Goal: Transaction & Acquisition: Obtain resource

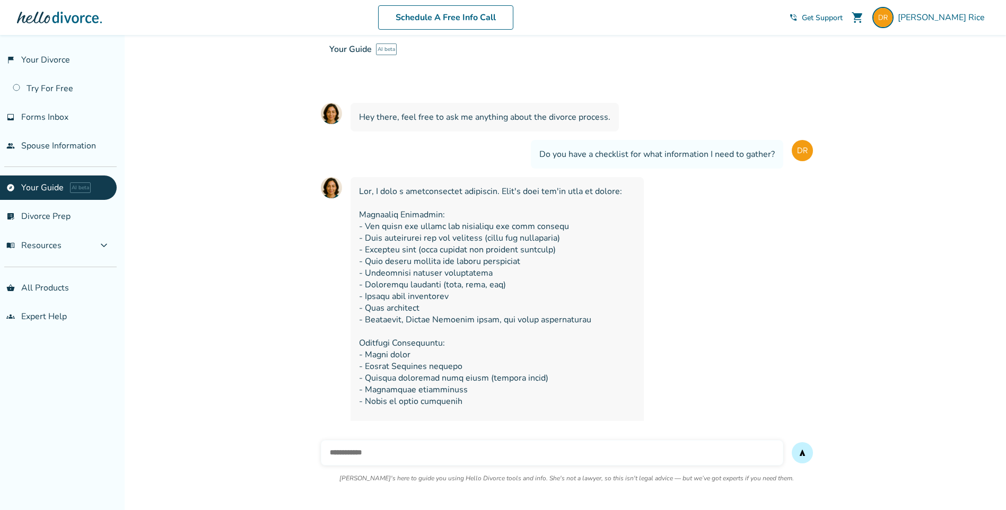
scroll to position [53, 0]
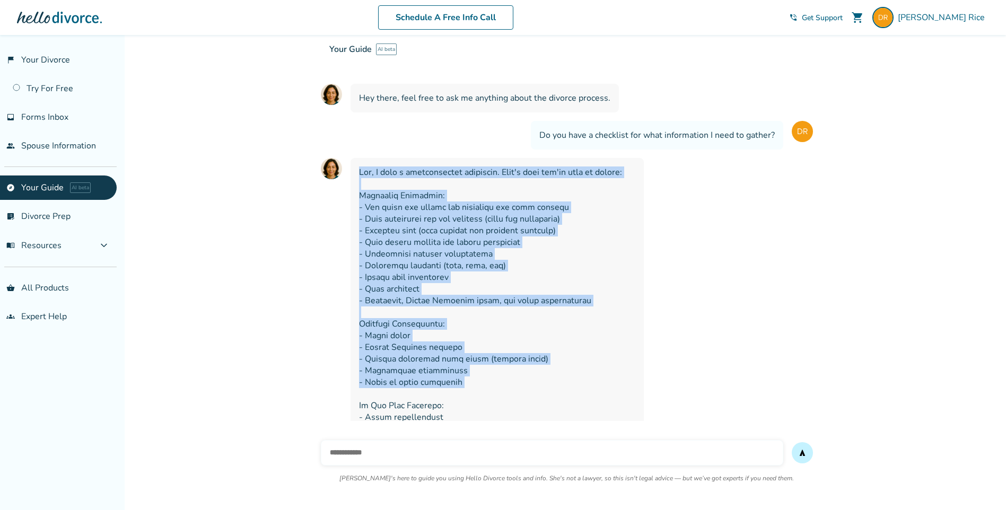
drag, startPoint x: 355, startPoint y: 169, endPoint x: 480, endPoint y: 391, distance: 255.0
click at [480, 391] on div at bounding box center [496, 388] width 293 height 460
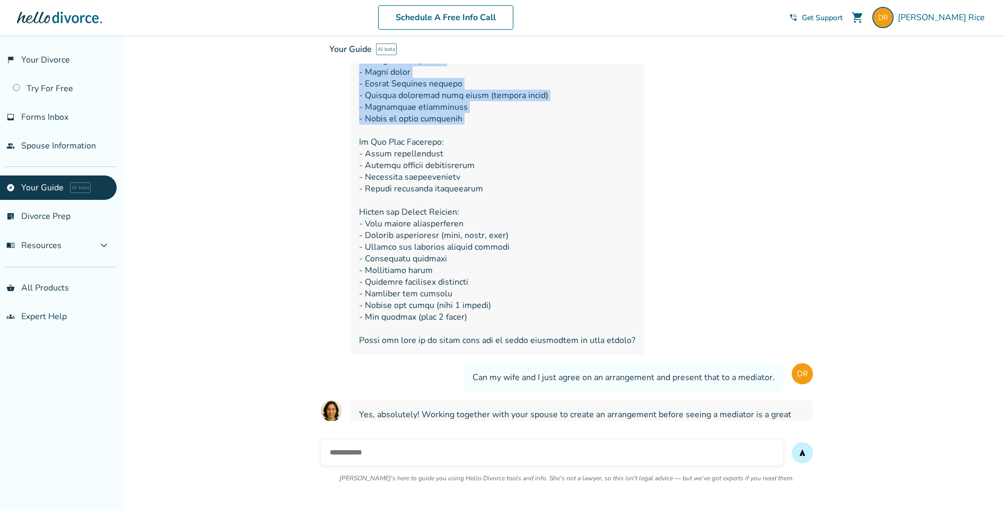
scroll to position [371, 0]
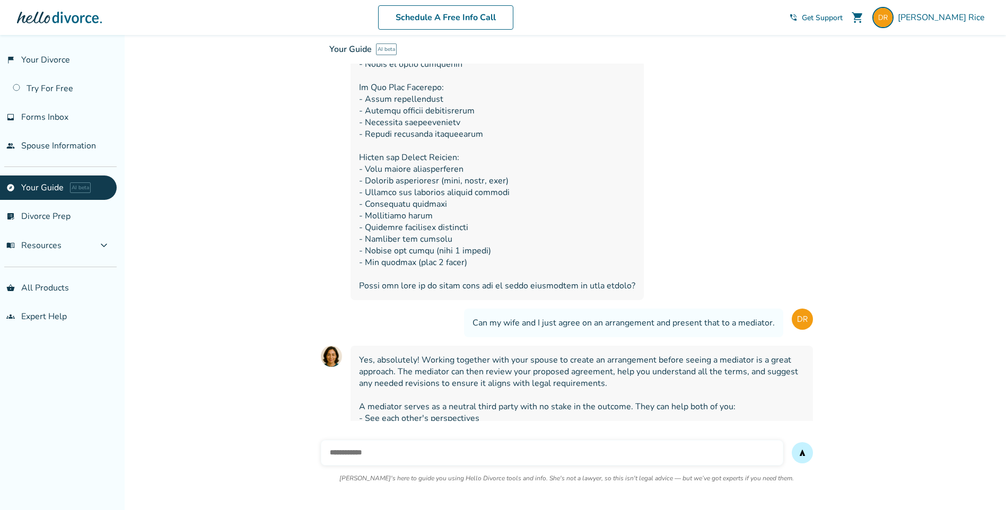
click at [339, 153] on div at bounding box center [567, 70] width 492 height 460
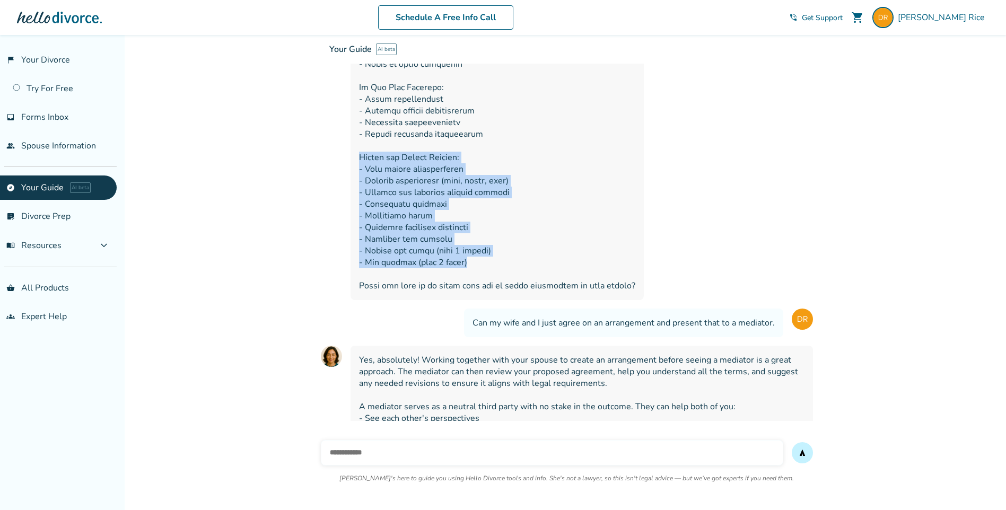
drag, startPoint x: 355, startPoint y: 153, endPoint x: 468, endPoint y: 262, distance: 156.7
click at [468, 262] on div at bounding box center [496, 70] width 293 height 460
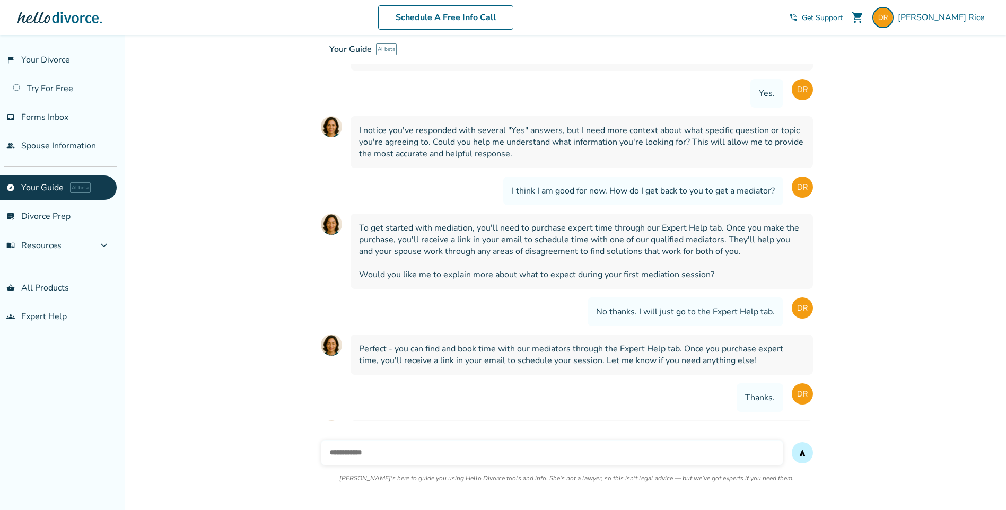
scroll to position [2162, 0]
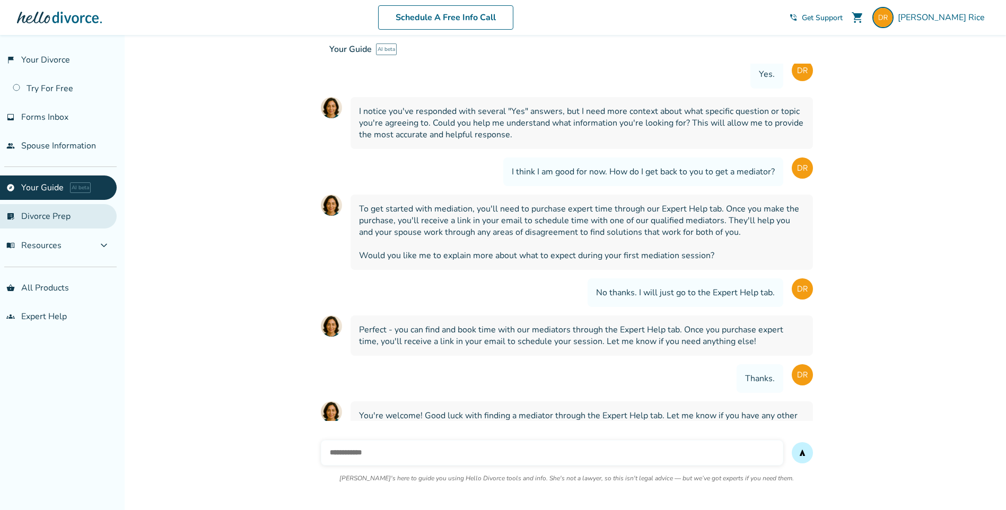
click at [48, 217] on link "list_alt_check Divorce Prep" at bounding box center [58, 216] width 117 height 24
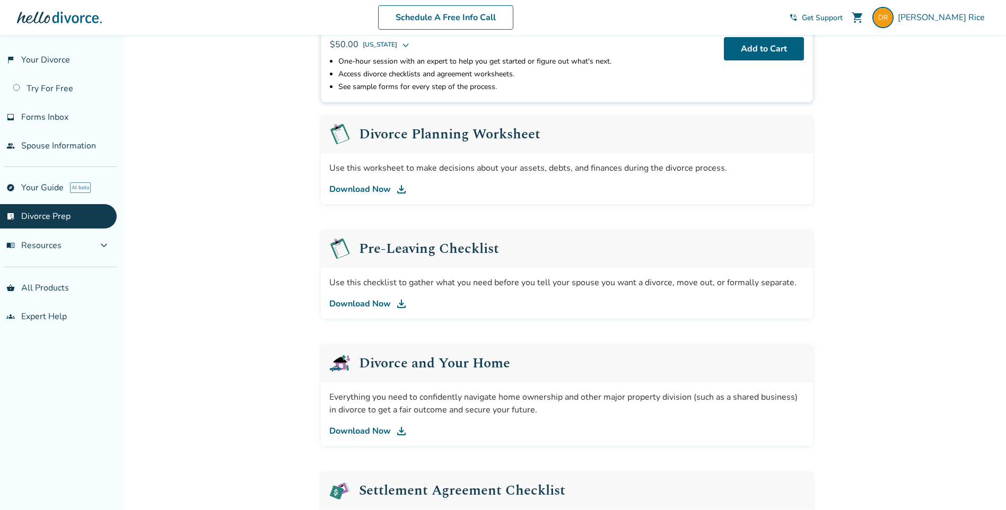
scroll to position [265, 0]
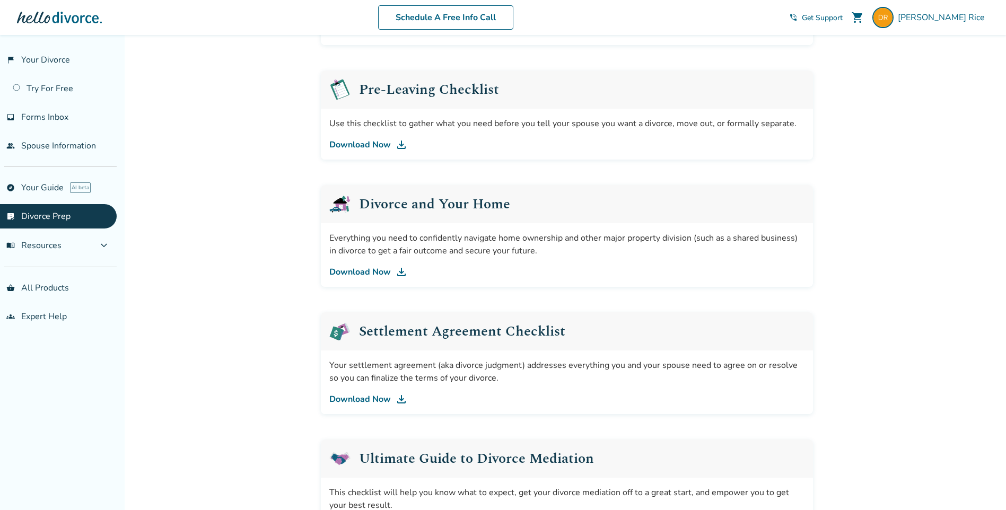
click at [352, 140] on link "Download Now" at bounding box center [566, 144] width 475 height 13
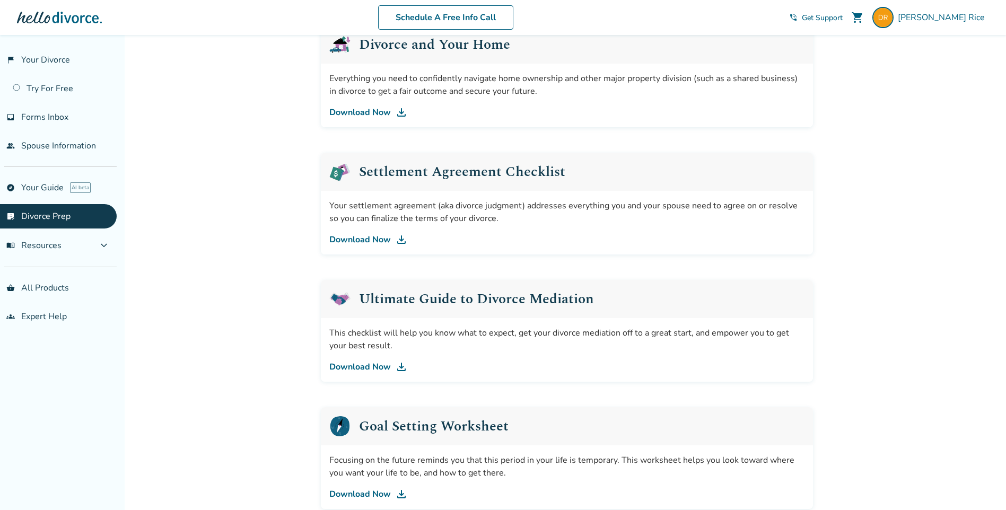
scroll to position [422, 0]
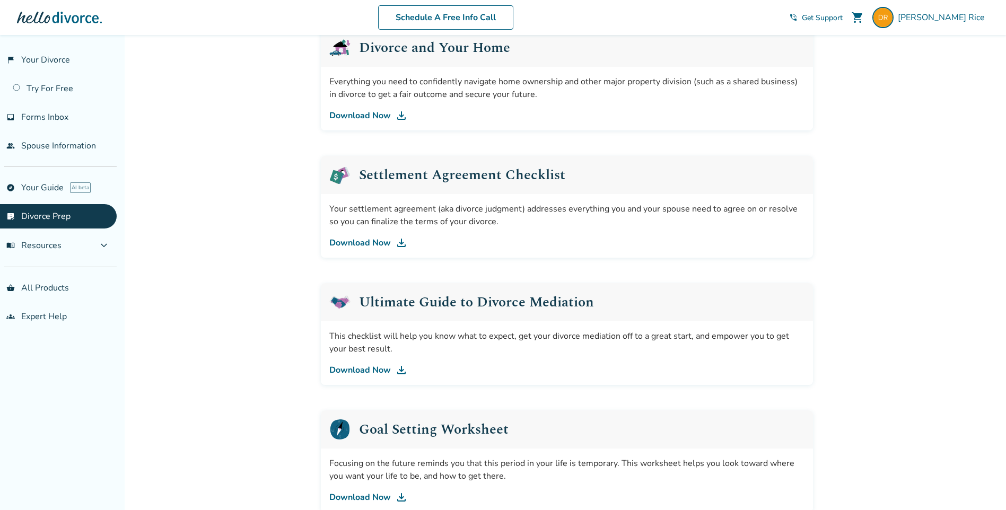
click at [365, 240] on link "Download Now" at bounding box center [566, 242] width 475 height 13
